Goal: Task Accomplishment & Management: Complete application form

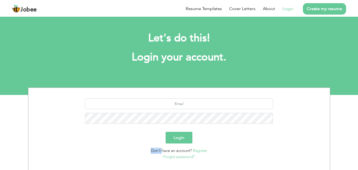
click at [200, 152] on link "Register" at bounding box center [200, 150] width 14 height 5
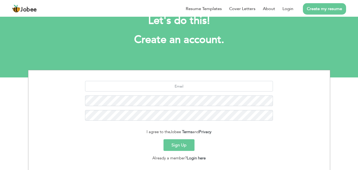
scroll to position [26, 0]
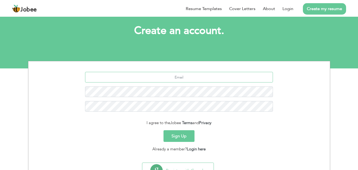
click at [166, 76] on input "text" at bounding box center [179, 77] width 188 height 11
type input "s"
type input "S"
type input "samiulhaq11101@gmail.com"
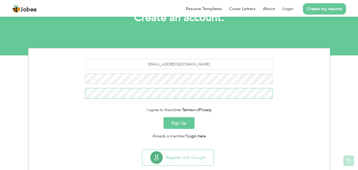
scroll to position [50, 0]
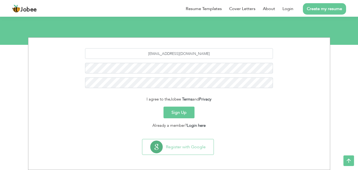
click at [174, 112] on button "Sign Up" at bounding box center [178, 113] width 31 height 12
drag, startPoint x: 209, startPoint y: 54, endPoint x: 35, endPoint y: 55, distance: 174.4
click at [36, 54] on div "[EMAIL_ADDRESS][DOMAIN_NAME]" at bounding box center [179, 70] width 294 height 44
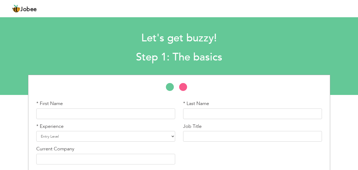
scroll to position [23, 0]
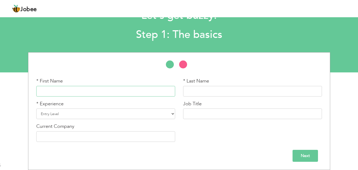
click at [70, 89] on input "text" at bounding box center [105, 91] width 139 height 11
type input "[PERSON_NAME]"
click at [130, 112] on select "Entry Level Less than 1 Year 1 Year 2 Years 3 Years 4 Years 5 Years 6 Years 7 Y…" at bounding box center [105, 113] width 139 height 11
click at [10, 110] on div "* First Name Muhammad Sami Ul Haq * Last Name * Experience Entry Level" at bounding box center [179, 111] width 358 height 118
click at [62, 133] on input "text" at bounding box center [105, 136] width 139 height 11
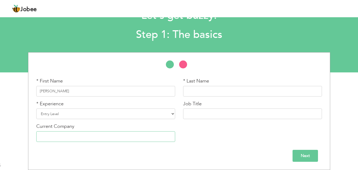
type input "Eshifa Home Health Services Shifa International Hospital"
drag, startPoint x: 60, startPoint y: 91, endPoint x: 82, endPoint y: 91, distance: 22.0
click at [82, 91] on input "[PERSON_NAME]" at bounding box center [105, 91] width 139 height 11
click at [191, 90] on input "text" at bounding box center [252, 91] width 139 height 11
paste input "[PERSON_NAME]"
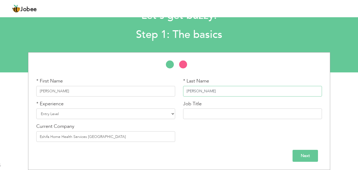
type input "[PERSON_NAME]"
click at [207, 114] on input "text" at bounding box center [252, 113] width 139 height 11
type input "Customer Services Representative"
click at [45, 112] on select "Entry Level Less than 1 Year 1 Year 2 Years 3 Years 4 Years 5 Years 6 Years 7 Y…" at bounding box center [105, 113] width 139 height 11
select select "7"
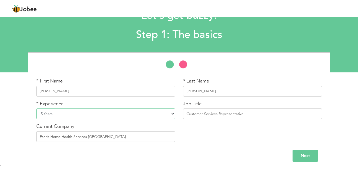
click at [36, 108] on select "Entry Level Less than 1 Year 1 Year 2 Years 3 Years 4 Years 5 Years 6 Years 7 Y…" at bounding box center [105, 113] width 139 height 11
click at [302, 154] on input "Next" at bounding box center [305, 156] width 25 height 12
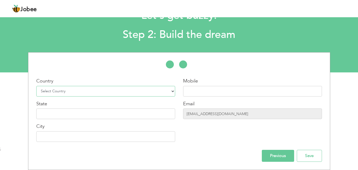
click at [59, 92] on select "Select Country Afghanistan Albania Algeria American Samoa Andorra Angola Anguil…" at bounding box center [105, 91] width 139 height 11
select select "166"
click at [36, 86] on select "Select Country Afghanistan Albania Algeria American Samoa Andorra Angola Anguil…" at bounding box center [105, 91] width 139 height 11
click at [62, 114] on input "text" at bounding box center [105, 113] width 139 height 11
type input "Khyber Pukhtoonkhwa"
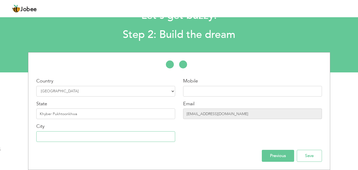
click at [50, 138] on input "text" at bounding box center [105, 136] width 139 height 11
type input "Bannu"
click at [210, 89] on input "text" at bounding box center [252, 91] width 139 height 11
type input "03329886100"
click at [311, 155] on input "Save" at bounding box center [309, 156] width 25 height 12
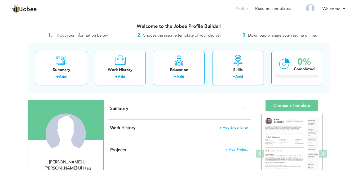
scroll to position [26, 0]
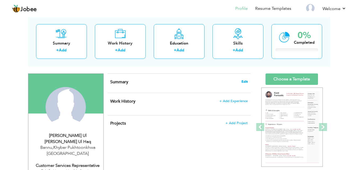
click at [245, 81] on span "Edit" at bounding box center [244, 82] width 6 height 4
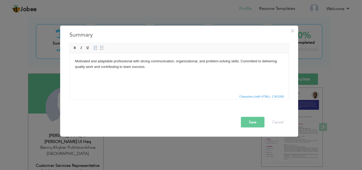
click at [255, 122] on button "Save" at bounding box center [253, 122] width 24 height 11
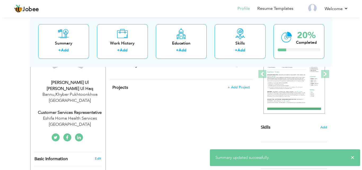
scroll to position [53, 0]
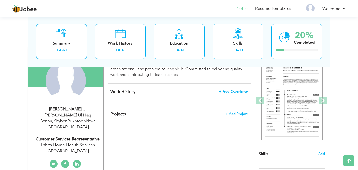
click at [235, 92] on span "+ Add Experience" at bounding box center [233, 92] width 29 height 4
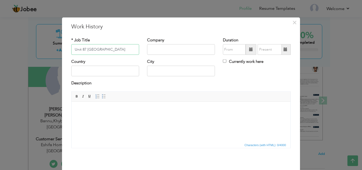
type input "Unit 87 [GEOGRAPHIC_DATA]"
drag, startPoint x: 128, startPoint y: 50, endPoint x: 42, endPoint y: 46, distance: 85.9
click at [42, 46] on div "× Work History * Job Title Unit 87 Military Dental center Company Country" at bounding box center [181, 85] width 362 height 170
click at [163, 50] on input "text" at bounding box center [181, 49] width 68 height 11
paste input "Unit 87 [GEOGRAPHIC_DATA]"
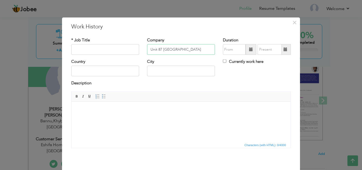
type input "Unit 87 [GEOGRAPHIC_DATA]"
click at [100, 50] on input "text" at bounding box center [105, 49] width 68 height 11
type input "[MEDICAL_DATA] Assistant"
click at [116, 68] on input "text" at bounding box center [105, 71] width 68 height 11
type input "[GEOGRAPHIC_DATA]"
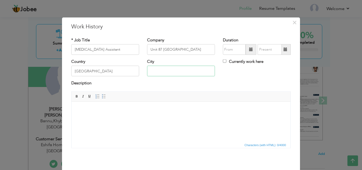
type input "Rawalpindi"
click at [249, 50] on span at bounding box center [251, 49] width 4 height 4
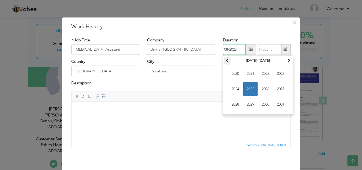
click at [226, 60] on span at bounding box center [228, 60] width 4 height 4
click at [289, 60] on th at bounding box center [289, 61] width 6 height 8
click at [288, 60] on span at bounding box center [289, 60] width 4 height 4
click at [226, 60] on span at bounding box center [228, 60] width 4 height 4
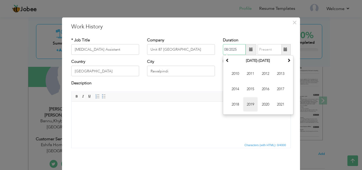
click at [250, 103] on span "2019" at bounding box center [250, 104] width 14 height 14
drag, startPoint x: 246, startPoint y: 102, endPoint x: 179, endPoint y: 1, distance: 122.1
click at [246, 102] on span "Oct" at bounding box center [250, 104] width 14 height 14
type input "10/2019"
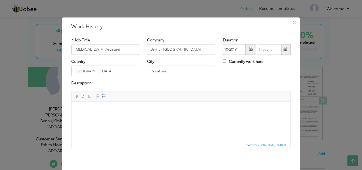
click at [284, 48] on span at bounding box center [286, 49] width 4 height 4
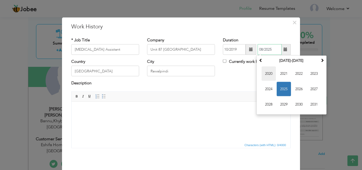
click at [267, 74] on span "2020" at bounding box center [269, 74] width 14 height 14
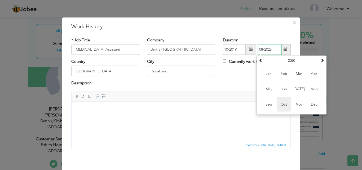
click at [281, 105] on span "Oct" at bounding box center [284, 104] width 14 height 14
type input "10/2020"
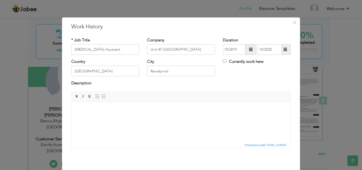
click at [120, 118] on html at bounding box center [181, 109] width 219 height 16
drag, startPoint x: 120, startPoint y: 51, endPoint x: 42, endPoint y: 51, distance: 77.9
click at [42, 51] on div "× Work History * Job Title Dental surgery Assistant Company Unit 87 Military De…" at bounding box center [181, 85] width 362 height 170
click at [96, 97] on span at bounding box center [97, 96] width 4 height 4
click at [102, 95] on span at bounding box center [104, 96] width 4 height 4
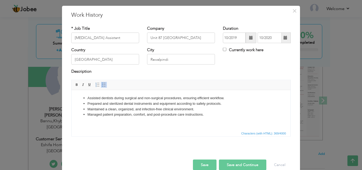
scroll to position [21, 0]
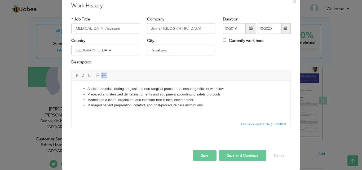
click at [250, 153] on button "Save and Continue" at bounding box center [242, 155] width 47 height 11
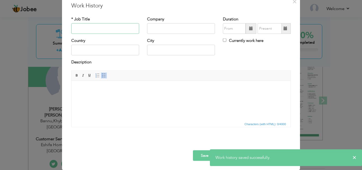
click at [102, 28] on input "text" at bounding box center [105, 28] width 68 height 11
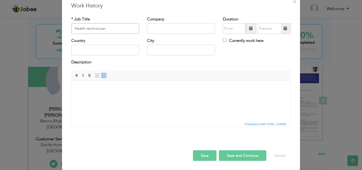
click at [96, 29] on input "Health technitician" at bounding box center [105, 28] width 68 height 11
click at [97, 29] on input "Health technitician" at bounding box center [105, 28] width 68 height 11
click at [114, 28] on input "Health technician" at bounding box center [105, 28] width 68 height 11
type input "Health technician"
click at [158, 26] on input "text" at bounding box center [181, 28] width 68 height 11
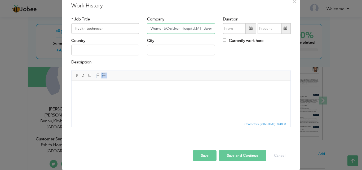
scroll to position [0, 2]
type input "Women&Children Hospital,MTI Bannu"
click at [182, 50] on input "text" at bounding box center [181, 50] width 68 height 11
type input "bannu"
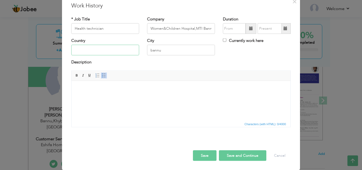
click at [82, 50] on input "text" at bounding box center [105, 50] width 68 height 11
type input "Pakistan"
click at [249, 27] on span at bounding box center [251, 28] width 4 height 4
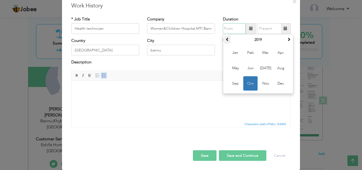
click at [226, 39] on span at bounding box center [228, 39] width 4 height 4
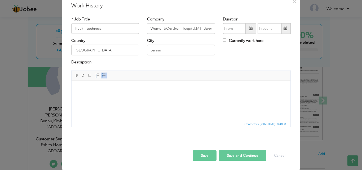
click at [249, 28] on span at bounding box center [251, 28] width 4 height 4
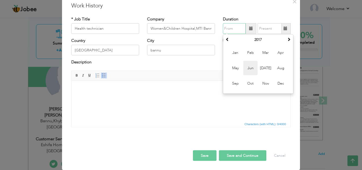
click at [245, 69] on span "Jun" at bounding box center [250, 68] width 14 height 14
type input "06/2017"
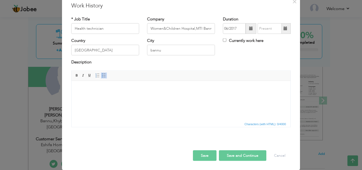
click at [284, 28] on span at bounding box center [286, 28] width 4 height 4
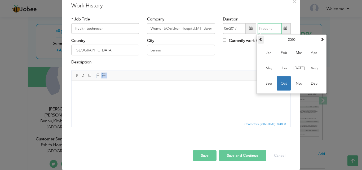
click at [261, 39] on th at bounding box center [261, 40] width 6 height 8
click at [310, 85] on span "Dec" at bounding box center [314, 83] width 14 height 14
type input "12/2018"
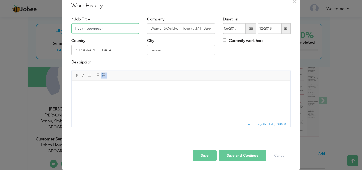
drag, startPoint x: 114, startPoint y: 32, endPoint x: 0, endPoint y: 38, distance: 114.7
click at [0, 38] on div "× Work History * Job Title Health technician Company Women&Children Hospital,MT…" at bounding box center [181, 85] width 362 height 170
click at [92, 95] on html at bounding box center [181, 89] width 219 height 16
click at [103, 74] on span at bounding box center [104, 75] width 4 height 4
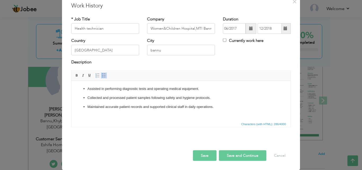
click at [241, 151] on button "Save and Continue" at bounding box center [242, 155] width 47 height 11
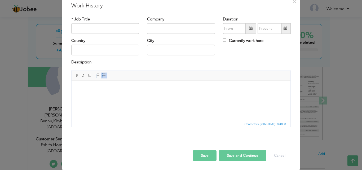
click at [204, 156] on button "Save" at bounding box center [205, 155] width 24 height 11
click at [292, 2] on span "×" at bounding box center [294, 2] width 5 height 10
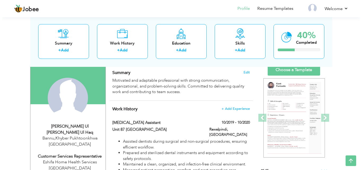
scroll to position [26, 0]
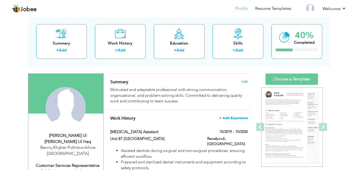
click at [232, 117] on span "+ Add Experience" at bounding box center [233, 118] width 29 height 4
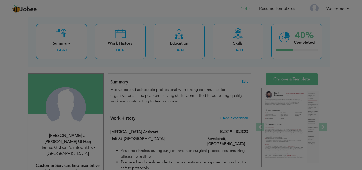
scroll to position [0, 0]
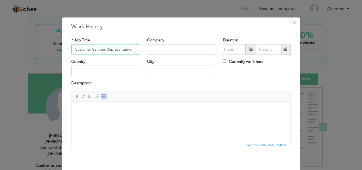
type input "Customer Services Representative"
click at [172, 50] on input "text" at bounding box center [181, 49] width 68 height 11
type input "Eshifa ome health services shifa international hospital"
click at [249, 48] on span at bounding box center [251, 49] width 4 height 4
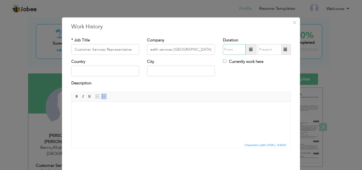
scroll to position [0, 0]
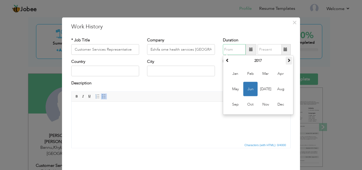
click at [287, 60] on span at bounding box center [289, 60] width 4 height 4
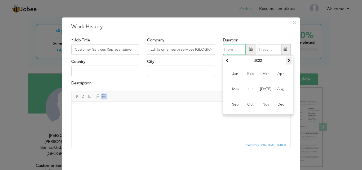
click at [287, 60] on span at bounding box center [289, 60] width 4 height 4
drag, startPoint x: 263, startPoint y: 104, endPoint x: 265, endPoint y: 99, distance: 5.8
click at [264, 104] on span "Nov" at bounding box center [265, 104] width 14 height 14
type input "11/2023"
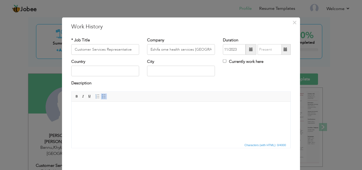
click at [284, 48] on span at bounding box center [286, 49] width 4 height 4
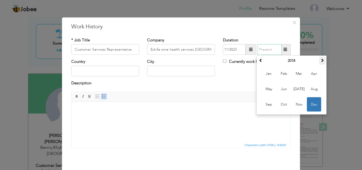
click at [321, 59] on span at bounding box center [322, 60] width 4 height 4
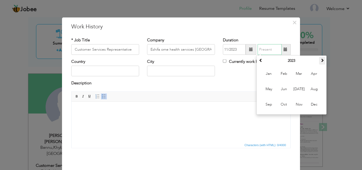
click at [321, 59] on span at bounding box center [322, 60] width 4 height 4
click at [321, 60] on span at bounding box center [322, 60] width 4 height 4
click at [309, 74] on span "Apr" at bounding box center [314, 74] width 14 height 14
type input "04/2025"
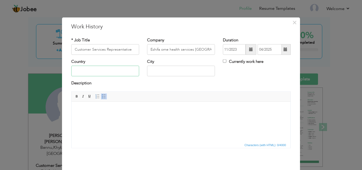
click at [108, 72] on input "text" at bounding box center [105, 71] width 68 height 11
type input "Pakistan"
click at [161, 71] on input "Rawalpindi" at bounding box center [181, 71] width 68 height 11
drag, startPoint x: 170, startPoint y: 70, endPoint x: 129, endPoint y: 69, distance: 40.6
click at [129, 69] on div "Country Pakistan City Rawalpindi Currently work here" at bounding box center [180, 69] width 227 height 21
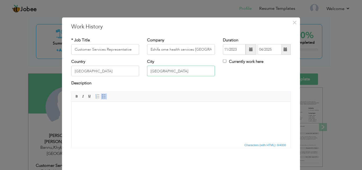
type input "Islamabad"
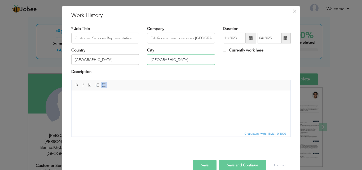
scroll to position [21, 0]
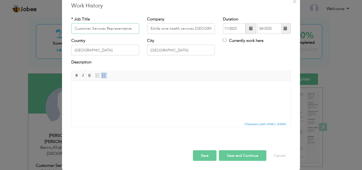
click at [0, 29] on div "× Work History * Job Title Customer Services Representative Company Eshifa ome …" at bounding box center [181, 85] width 362 height 170
drag, startPoint x: 192, startPoint y: 27, endPoint x: 233, endPoint y: 30, distance: 41.2
click at [233, 30] on div "* Job Title Customer Services Representative Company Eshifa ome health services…" at bounding box center [180, 26] width 227 height 21
click at [152, 29] on input "Eshifa ome health services shifa international hospital" at bounding box center [181, 28] width 68 height 11
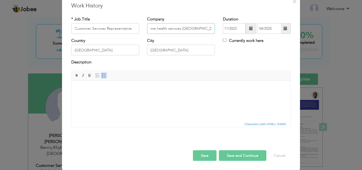
scroll to position [0, 7]
click at [153, 29] on input "Eshifa ome health services shifa international hospital" at bounding box center [181, 28] width 68 height 11
drag, startPoint x: 148, startPoint y: 28, endPoint x: 97, endPoint y: 28, distance: 50.3
click at [97, 28] on div "* Job Title Customer Services Representative Company Eshifa Home health service…" at bounding box center [180, 26] width 227 height 21
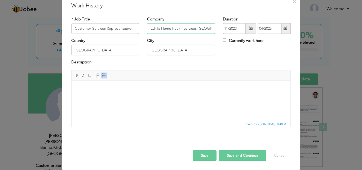
scroll to position [0, 30]
drag, startPoint x: 159, startPoint y: 28, endPoint x: 257, endPoint y: 34, distance: 97.7
click at [257, 34] on div "* Job Title Customer Services Representative Company Eshifa Home health service…" at bounding box center [180, 26] width 227 height 21
type input "Eshifa Home health services shifa international hospital"
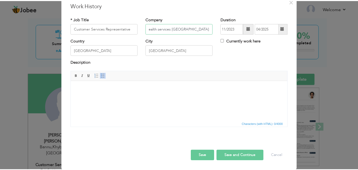
scroll to position [0, 0]
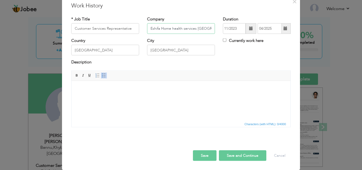
click at [102, 75] on span at bounding box center [104, 75] width 4 height 4
click at [90, 97] on html at bounding box center [181, 89] width 219 height 16
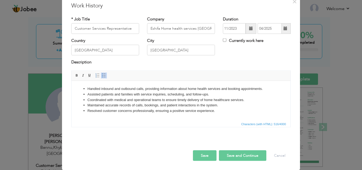
click at [199, 155] on button "Save" at bounding box center [205, 155] width 24 height 11
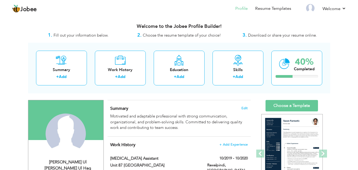
scroll to position [26, 0]
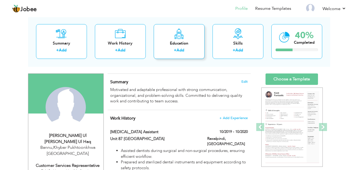
click at [180, 48] on link "Add" at bounding box center [180, 49] width 8 height 5
radio input "true"
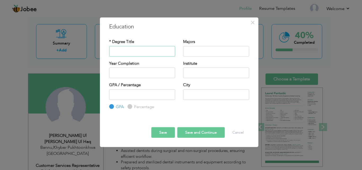
click at [127, 50] on input "text" at bounding box center [142, 51] width 66 height 11
type input "Matric(SSC)"
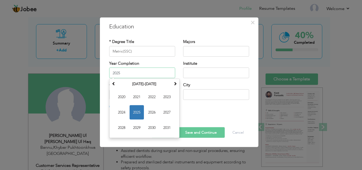
click at [123, 73] on input "2025" at bounding box center [142, 73] width 66 height 11
click at [114, 84] on span at bounding box center [114, 84] width 4 height 4
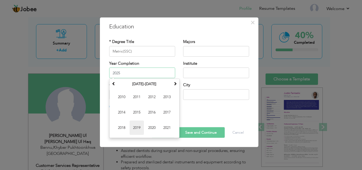
click at [136, 129] on span "2019" at bounding box center [137, 128] width 14 height 14
type input "2019"
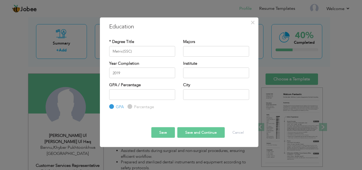
click at [198, 87] on div "City" at bounding box center [216, 90] width 66 height 17
click at [198, 94] on input "text" at bounding box center [216, 94] width 66 height 11
type input "Bannu"
click at [201, 131] on button "Save and Continue" at bounding box center [200, 132] width 47 height 11
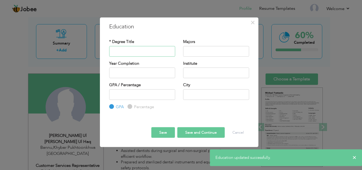
click at [126, 50] on input "text" at bounding box center [142, 51] width 66 height 11
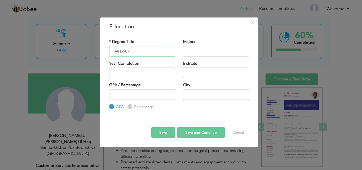
type input "FA(HSSC)"
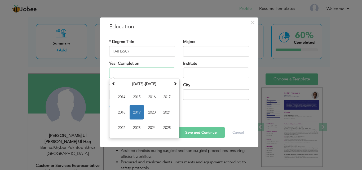
click at [148, 70] on input "text" at bounding box center [142, 73] width 66 height 11
click at [167, 111] on span "2021" at bounding box center [167, 112] width 14 height 14
type input "2021"
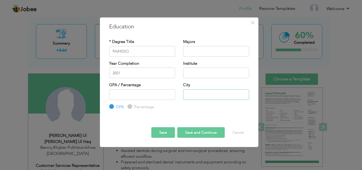
click at [194, 95] on input "text" at bounding box center [216, 94] width 66 height 11
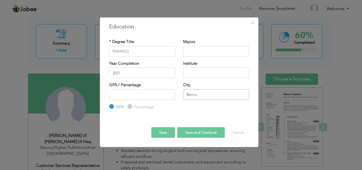
type input "Bannu"
click at [169, 130] on button "Save" at bounding box center [163, 132] width 24 height 11
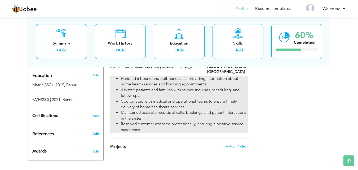
scroll to position [245, 0]
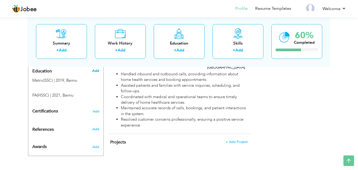
click at [95, 71] on span "Add" at bounding box center [95, 70] width 7 height 5
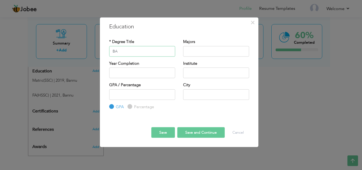
type input "BA"
click at [199, 48] on input "text" at bounding box center [216, 51] width 66 height 11
click at [201, 51] on input "Political sceince" at bounding box center [216, 51] width 66 height 11
type input "Political Sceince"
click at [137, 72] on input "text" at bounding box center [142, 73] width 66 height 11
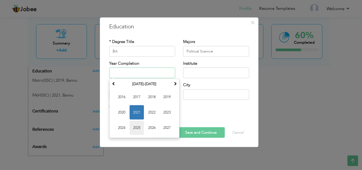
click at [134, 126] on span "2025" at bounding box center [137, 128] width 14 height 14
type input "2025"
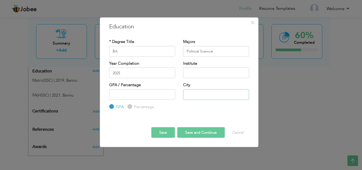
click at [195, 94] on input "text" at bounding box center [216, 94] width 66 height 11
type input "bannu"
click at [161, 134] on button "Save" at bounding box center [163, 132] width 24 height 11
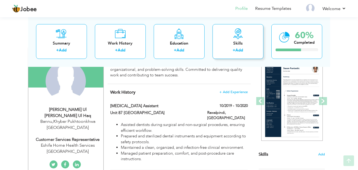
scroll to position [53, 0]
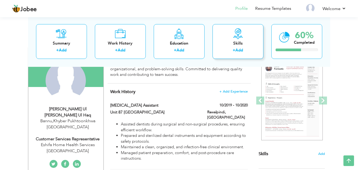
click at [240, 39] on div "Skills + Add" at bounding box center [238, 41] width 51 height 35
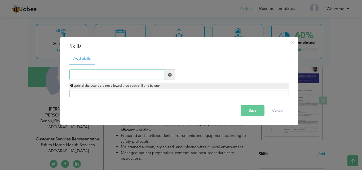
click at [109, 73] on input "text" at bounding box center [116, 74] width 95 height 11
paste input "Patient care and assistance"
type input "Patient care and assistance"
click at [170, 75] on span at bounding box center [170, 75] width 4 height 4
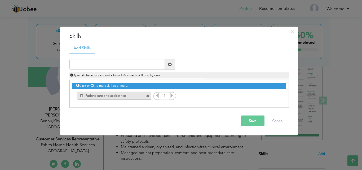
click at [170, 63] on span at bounding box center [170, 64] width 4 height 4
paste input "Sterilization and infection control procedures"
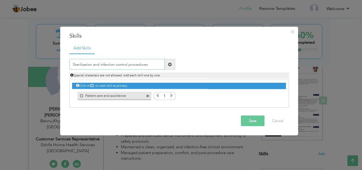
type input "Sterilization and infection control procedures"
click at [170, 64] on span at bounding box center [170, 64] width 4 height 4
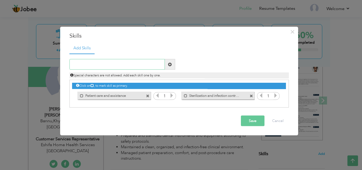
click at [127, 66] on input "text" at bounding box center [116, 64] width 95 height 11
paste input "Diagnostic test assistance and sample collection"
type input "Diagnostic test assistance and sample collection"
click at [168, 62] on span at bounding box center [170, 64] width 4 height 4
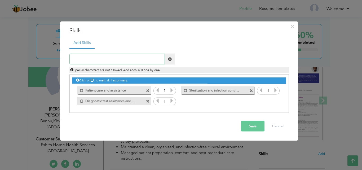
click at [131, 56] on input "text" at bounding box center [116, 59] width 95 height 11
paste input "Appointment scheduling and coordination"
type input "Appointment scheduling and coordination"
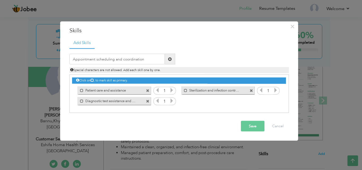
click at [168, 59] on span at bounding box center [170, 59] width 4 height 4
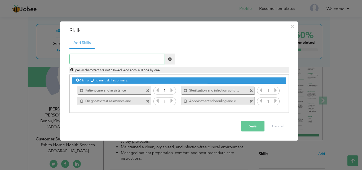
click at [140, 59] on input "text" at bounding box center [116, 59] width 95 height 11
paste input "Healthcare service knowledge"
type input "Healthcare service knowledge"
click at [171, 59] on span at bounding box center [170, 59] width 4 height 4
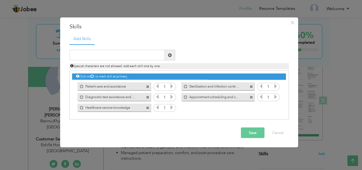
click at [256, 130] on button "Save" at bounding box center [253, 132] width 24 height 11
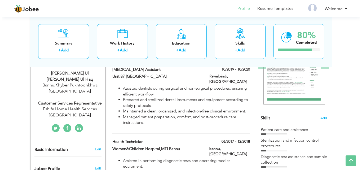
scroll to position [101, 0]
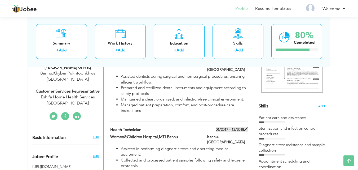
click at [246, 127] on span at bounding box center [246, 129] width 4 height 4
type input "Health technician"
type input "Women&Children Hospital,MTI Bannu"
type input "06/2017"
type input "12/2018"
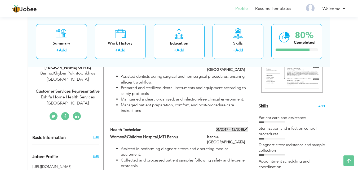
type input "bannu"
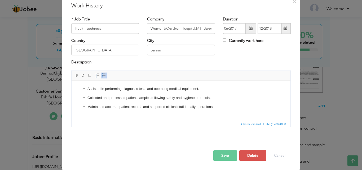
scroll to position [0, 0]
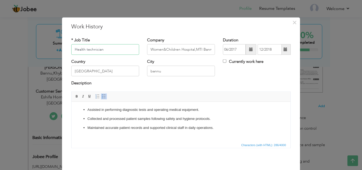
drag, startPoint x: 84, startPoint y: 49, endPoint x: 56, endPoint y: 46, distance: 28.2
click at [56, 46] on div "× Work History * Job Title Health technician Company Women&Children Hospital,MT…" at bounding box center [181, 85] width 362 height 170
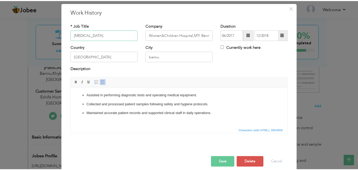
scroll to position [21, 0]
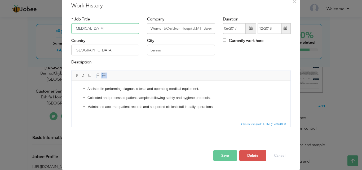
type input "Lab technician"
click at [216, 156] on button "Save" at bounding box center [225, 155] width 24 height 11
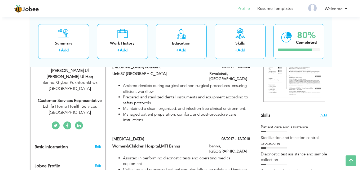
scroll to position [101, 0]
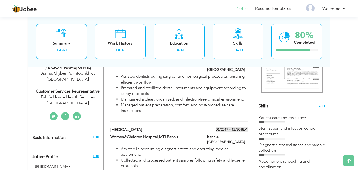
click at [246, 127] on span at bounding box center [246, 129] width 4 height 4
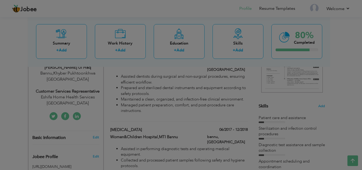
scroll to position [0, 0]
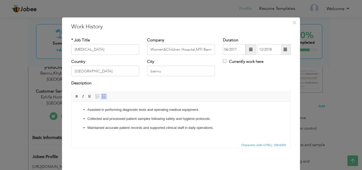
click at [250, 49] on span at bounding box center [251, 49] width 4 height 4
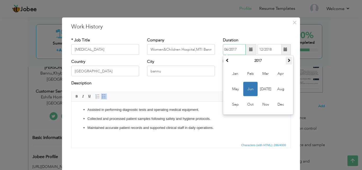
click at [288, 61] on span at bounding box center [289, 60] width 4 height 4
drag, startPoint x: 266, startPoint y: 106, endPoint x: 197, endPoint y: 1, distance: 125.4
click at [266, 106] on span "Nov" at bounding box center [265, 104] width 14 height 14
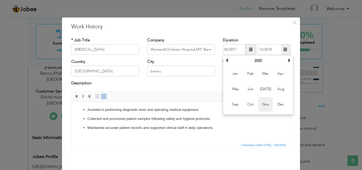
type input "11/2020"
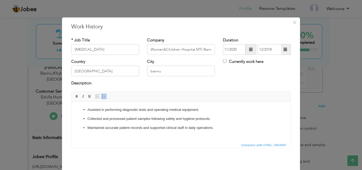
click at [284, 50] on span at bounding box center [286, 49] width 4 height 4
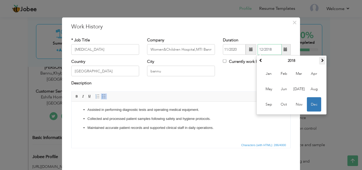
click at [321, 60] on span at bounding box center [322, 60] width 4 height 4
click at [269, 72] on span "Jan" at bounding box center [269, 74] width 14 height 14
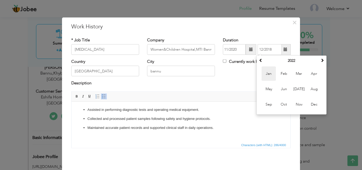
type input "01/2022"
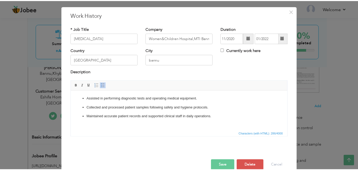
scroll to position [21, 0]
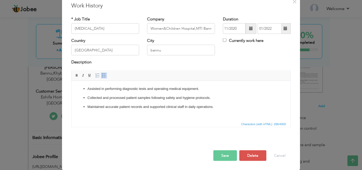
click at [217, 153] on button "Save" at bounding box center [225, 155] width 24 height 11
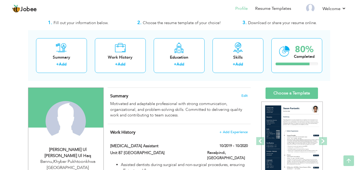
scroll to position [0, 0]
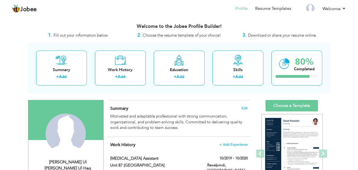
click at [162, 34] on span "Choose the resume template of your choice!" at bounding box center [182, 35] width 78 height 5
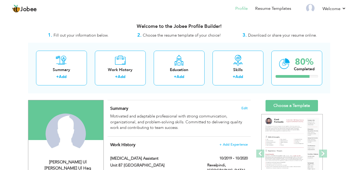
click at [184, 26] on h3 "Welcome to the Jobee Profile Builder!" at bounding box center [179, 26] width 302 height 5
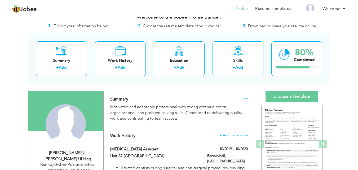
scroll to position [16, 0]
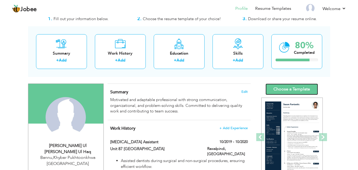
click at [289, 89] on link "Choose a Template" at bounding box center [292, 88] width 52 height 11
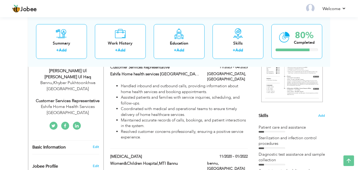
click at [74, 69] on div "Muhammad Sami Ul Haq Sami Ul Haq" at bounding box center [67, 74] width 71 height 12
type input "Muhammad Sami Ul Haq"
type input "[PERSON_NAME]"
type input "03329886100"
select select "number:166"
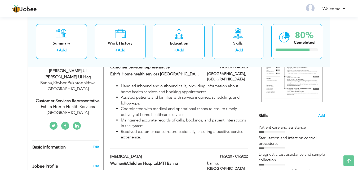
type input "Khyber Pukhtoonkhwa"
type input "Bannu"
select select "number:7"
type input "Eshifa Home Health Services Shifa International Hospital"
type input "Customer Services Representative"
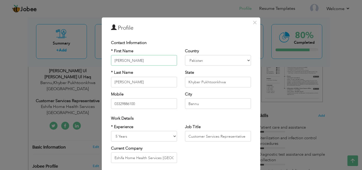
scroll to position [16, 0]
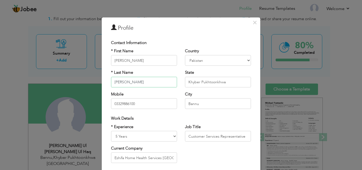
drag, startPoint x: 140, startPoint y: 82, endPoint x: 9, endPoint y: 86, distance: 130.7
click at [29, 84] on div "× Profile Contact Information * First Name Muhammad Sami Ul Haq * Last Name Sam…" at bounding box center [181, 85] width 362 height 170
drag, startPoint x: 133, startPoint y: 60, endPoint x: 159, endPoint y: 56, distance: 26.2
click at [159, 56] on input "[PERSON_NAME]" at bounding box center [144, 60] width 66 height 11
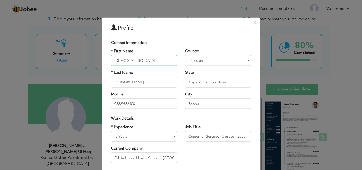
type input "[DEMOGRAPHIC_DATA]"
click at [186, 35] on div "× Profile Contact Information * First Name Muhammad * Last Name Sami Ul Haq U.K" at bounding box center [181, 128] width 158 height 222
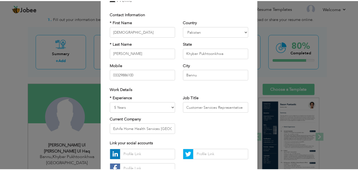
scroll to position [69, 0]
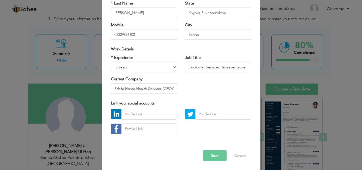
click at [214, 156] on button "Save" at bounding box center [215, 155] width 24 height 11
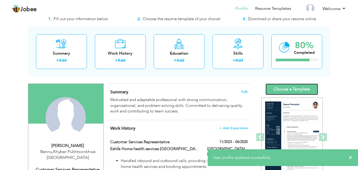
click at [305, 87] on link "Choose a Template" at bounding box center [292, 88] width 52 height 11
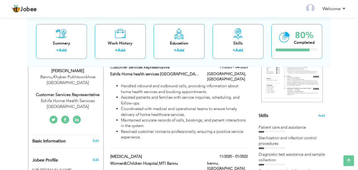
click at [79, 96] on div "Customer Services Representative" at bounding box center [67, 95] width 71 height 6
type input "[DEMOGRAPHIC_DATA]"
select select "number:166"
select select "number:7"
type input "Eshifa Home Health Services [GEOGRAPHIC_DATA]"
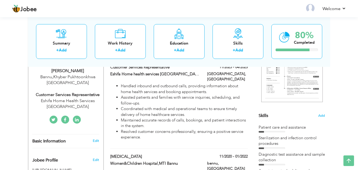
type input "Customer Services Representative"
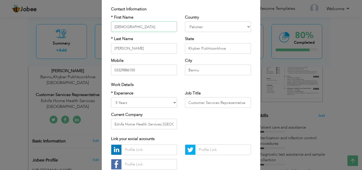
scroll to position [53, 0]
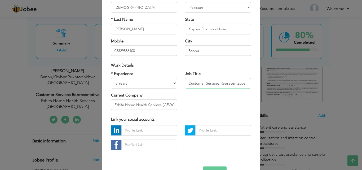
drag, startPoint x: 111, startPoint y: 78, endPoint x: 0, endPoint y: 68, distance: 111.8
click at [0, 72] on div "× Profile Contact Information * First Name Muhammad * Last Name Aruba" at bounding box center [181, 85] width 362 height 170
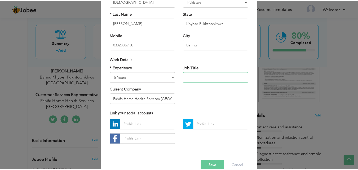
scroll to position [69, 0]
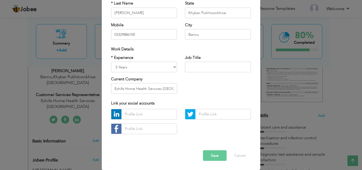
click at [210, 158] on button "Save" at bounding box center [215, 155] width 24 height 11
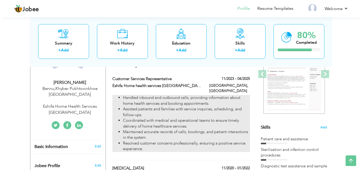
scroll to position [106, 0]
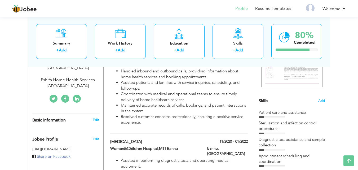
click at [74, 80] on div "Eshifa Home Health Services Shifa International Hospital" at bounding box center [67, 83] width 71 height 12
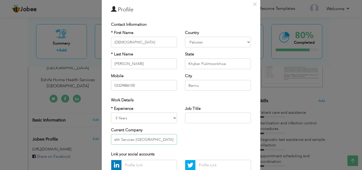
scroll to position [52, 0]
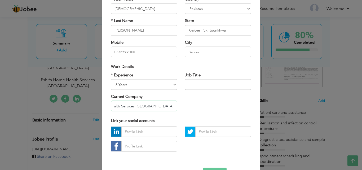
drag, startPoint x: 110, startPoint y: 157, endPoint x: 275, endPoint y: 169, distance: 165.8
click at [275, 169] on div "× Profile Contact Information * First Name Muhammad * Last Name Aruba" at bounding box center [181, 85] width 362 height 170
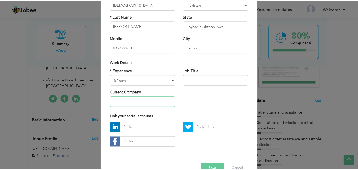
scroll to position [69, 0]
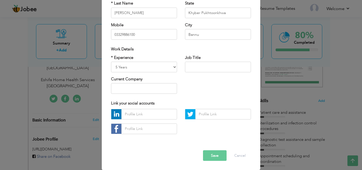
click at [212, 157] on button "Save" at bounding box center [215, 155] width 24 height 11
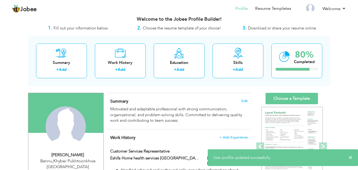
scroll to position [0, 0]
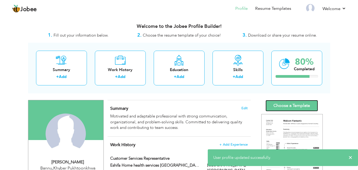
click at [295, 106] on link "Choose a Template" at bounding box center [292, 105] width 52 height 11
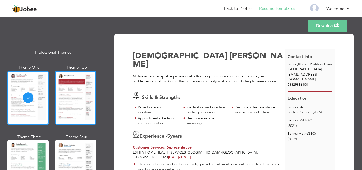
click at [73, 101] on div at bounding box center [75, 97] width 41 height 54
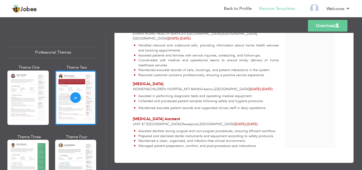
scroll to position [123, 0]
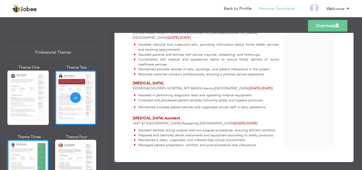
click at [17, 155] on div at bounding box center [27, 167] width 41 height 54
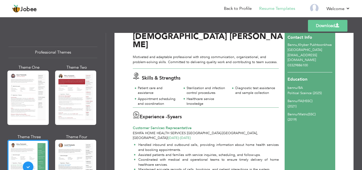
scroll to position [0, 0]
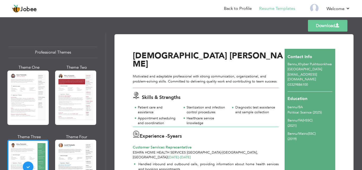
click at [320, 25] on link "Download" at bounding box center [327, 26] width 39 height 12
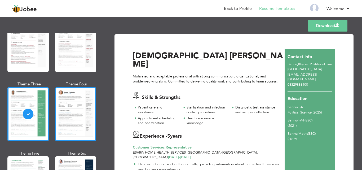
scroll to position [53, 0]
click at [70, 122] on div at bounding box center [75, 114] width 41 height 54
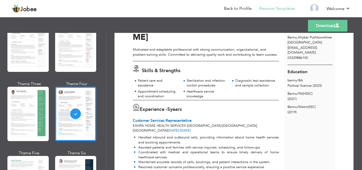
scroll to position [0, 0]
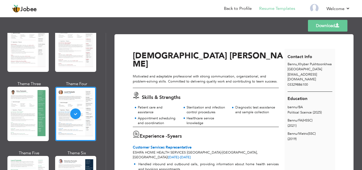
click at [328, 25] on link "Download" at bounding box center [327, 26] width 39 height 12
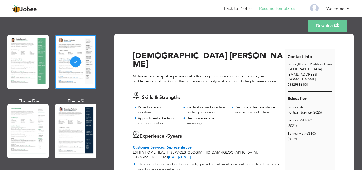
scroll to position [132, 0]
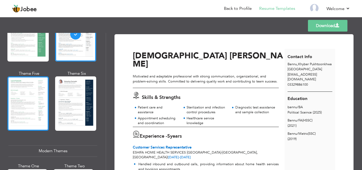
click at [30, 96] on div at bounding box center [27, 103] width 41 height 54
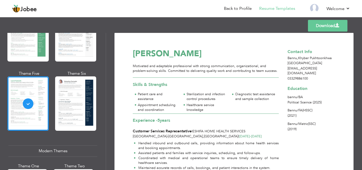
scroll to position [0, 0]
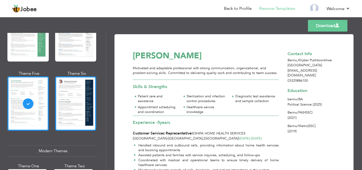
click at [78, 97] on div at bounding box center [75, 103] width 41 height 54
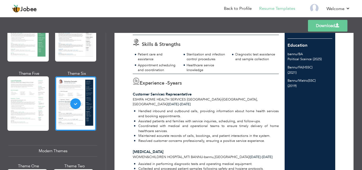
scroll to position [106, 0]
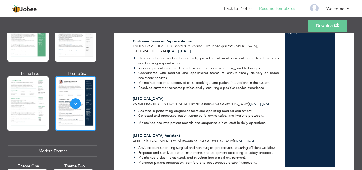
click at [328, 29] on link "Download" at bounding box center [327, 26] width 39 height 12
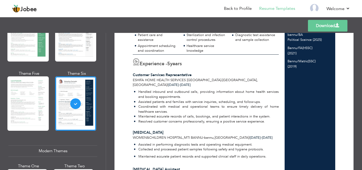
scroll to position [0, 0]
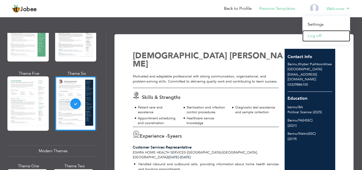
click at [312, 37] on link "Log off" at bounding box center [326, 35] width 48 height 11
